Goal: Task Accomplishment & Management: Complete application form

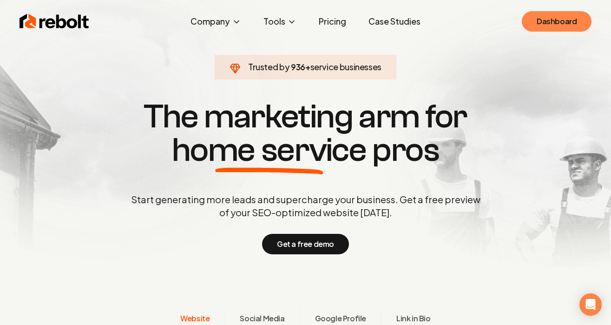
click at [556, 23] on link "Dashboard" at bounding box center [557, 21] width 70 height 20
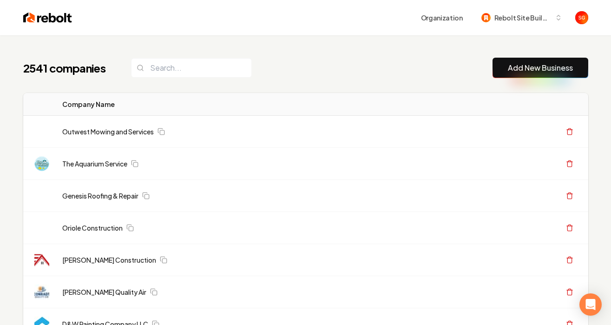
click at [514, 68] on link "Add New Business" at bounding box center [540, 67] width 65 height 11
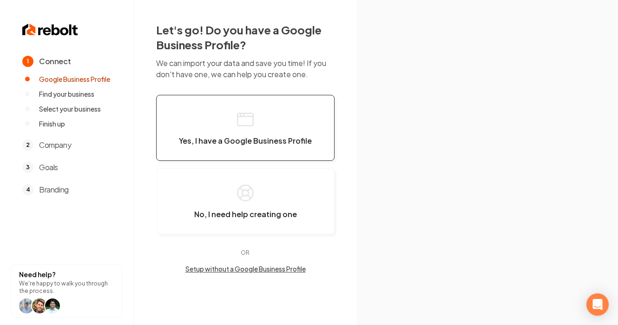
click at [281, 106] on button "Yes, I have a Google Business Profile" at bounding box center [245, 128] width 178 height 66
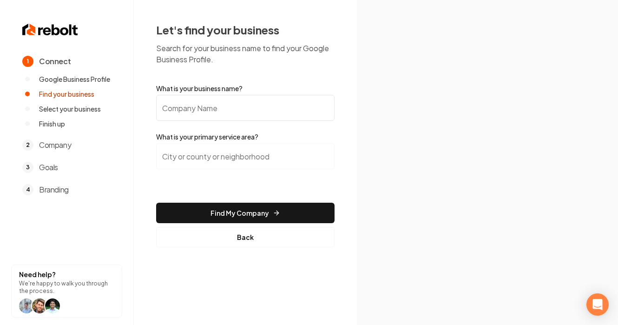
click at [255, 109] on input "What is your business name?" at bounding box center [245, 108] width 178 height 26
type input "J"
paste input "jm electrical services"
drag, startPoint x: 170, startPoint y: 111, endPoint x: 162, endPoint y: 112, distance: 8.5
click at [162, 112] on input "jm electrical services" at bounding box center [245, 108] width 178 height 26
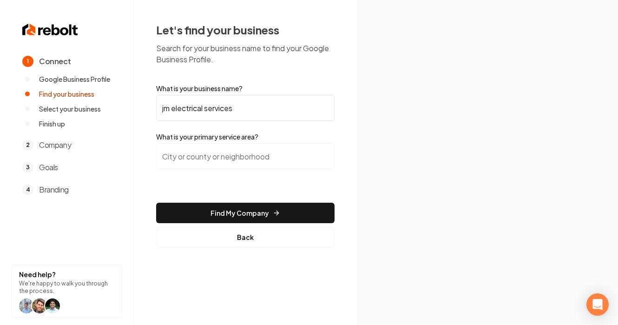
click at [164, 108] on input "jm electrical services" at bounding box center [245, 108] width 178 height 26
click at [173, 111] on input "Jm electrical services" at bounding box center [245, 108] width 178 height 26
click at [170, 110] on input "Jm electrical services" at bounding box center [245, 108] width 178 height 26
click at [180, 111] on input "Jms electrical services" at bounding box center [245, 108] width 178 height 26
click at [214, 111] on input "Jms Electrical services" at bounding box center [245, 108] width 178 height 26
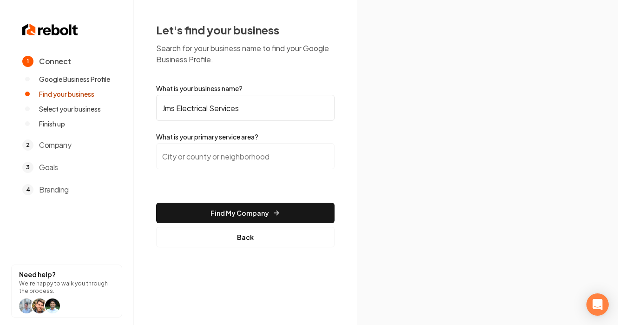
click at [170, 109] on input "Jms Electrical Services" at bounding box center [245, 108] width 178 height 26
type input "JMS Electrical Services"
click at [203, 161] on input "search" at bounding box center [245, 156] width 178 height 26
